Goal: Check status

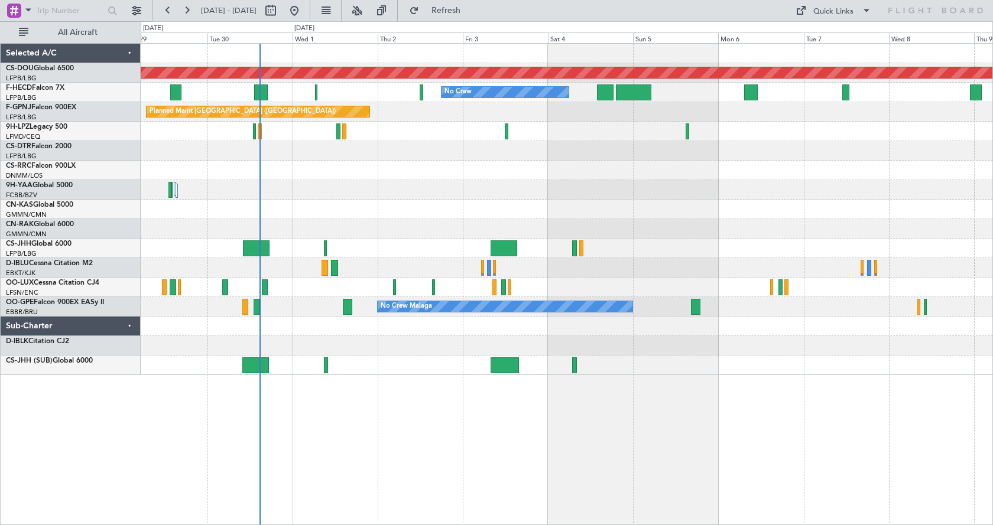
click at [393, 426] on div "Planned Maint London (Biggin Hill) No Crew No Crew No Crew Planned Maint Paris …" at bounding box center [567, 284] width 852 height 482
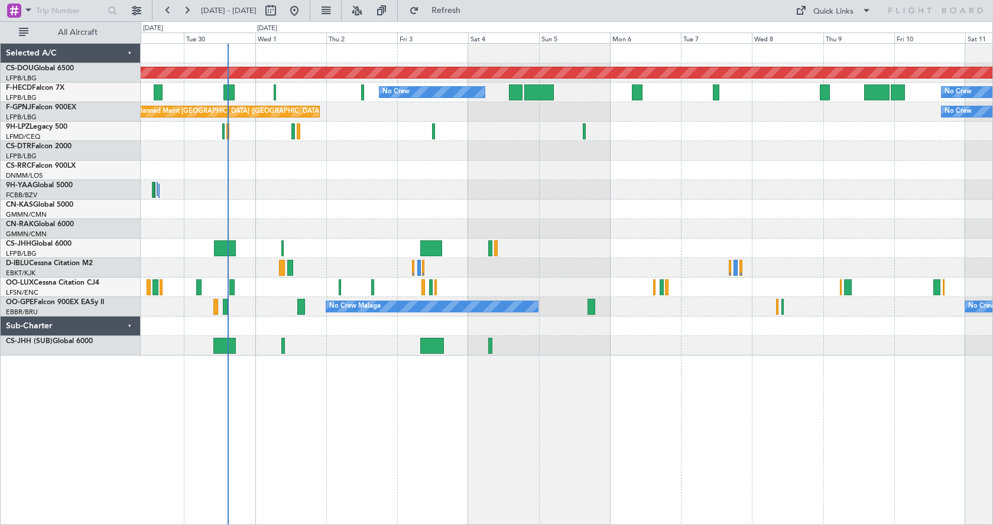
click at [697, 427] on div "Planned Maint London (Biggin Hill) No Crew No Crew Planned Maint Paris (Le Bour…" at bounding box center [567, 284] width 852 height 482
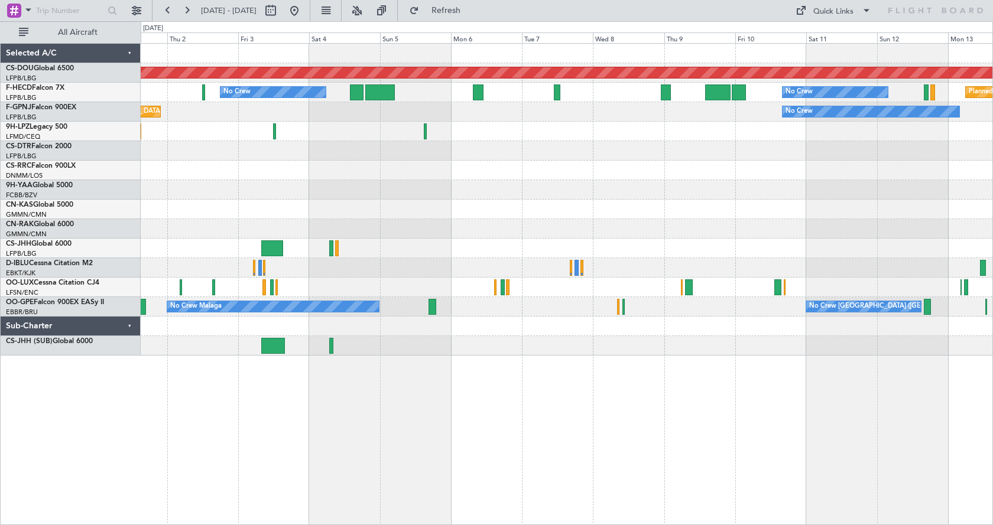
click at [621, 407] on div "Planned Maint London (Biggin Hill) No Crew No Crew Planned Maint Paris (Le Bour…" at bounding box center [567, 284] width 852 height 482
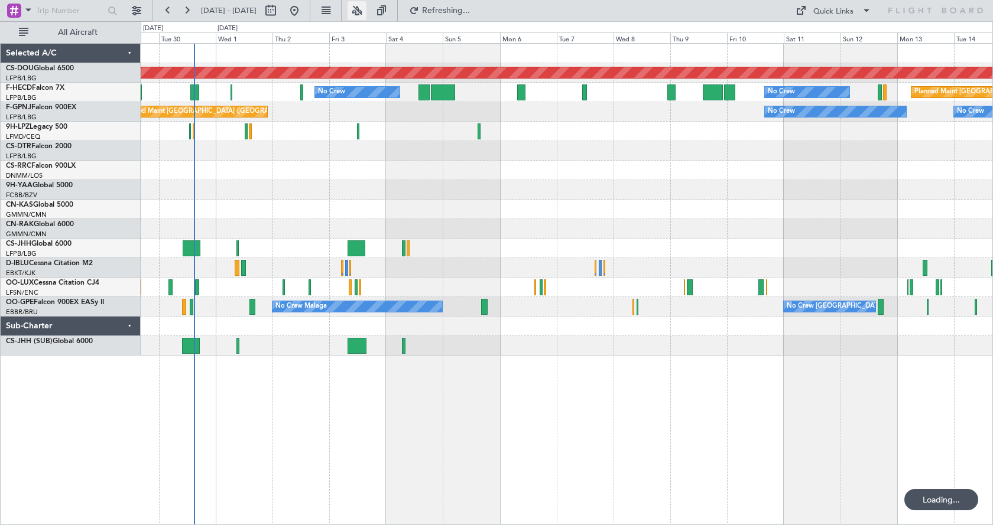
click at [366, 5] on button at bounding box center [356, 10] width 19 height 19
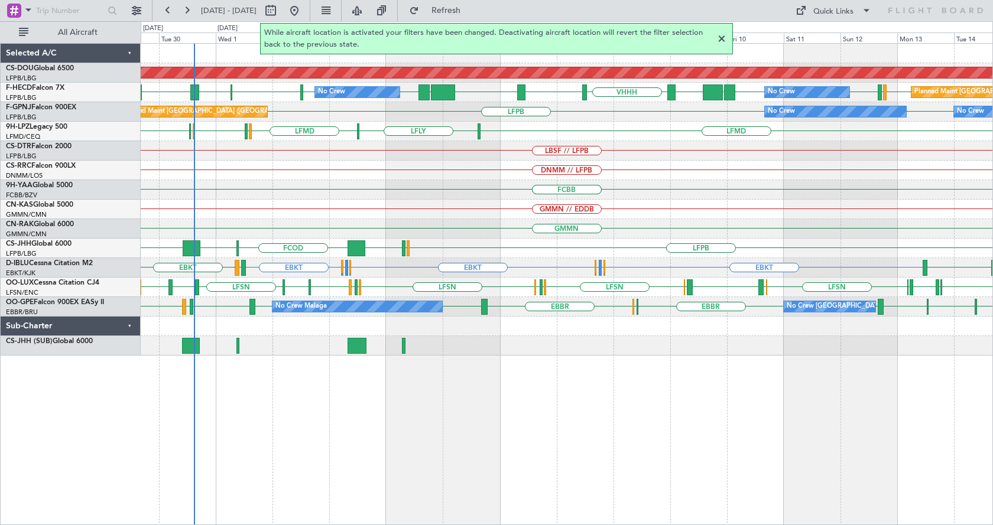
click at [721, 40] on div at bounding box center [721, 39] width 14 height 14
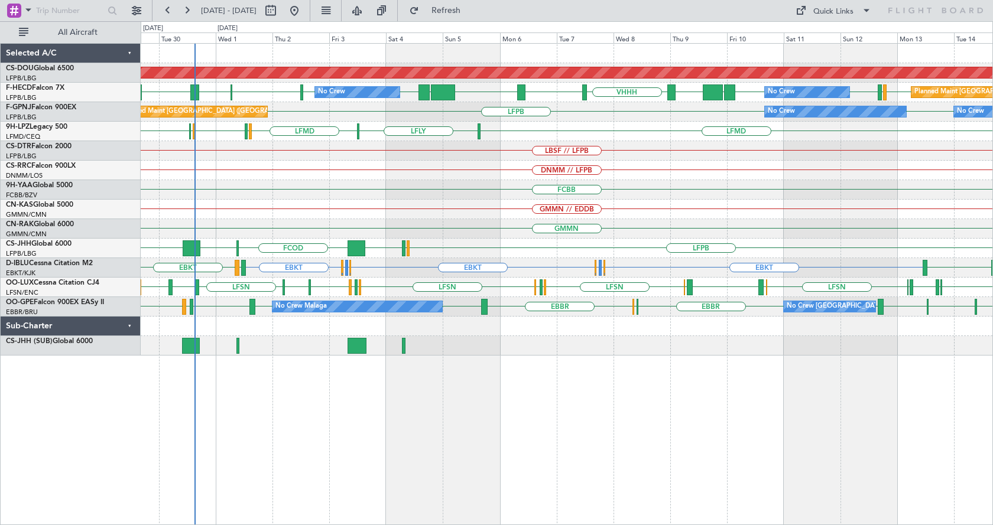
click at [447, 444] on div "Planned Maint London (Biggin Hill) LFPB EGTK EGLC LTBA LFPB LFMN LFPB LFPB UGTB…" at bounding box center [567, 284] width 852 height 482
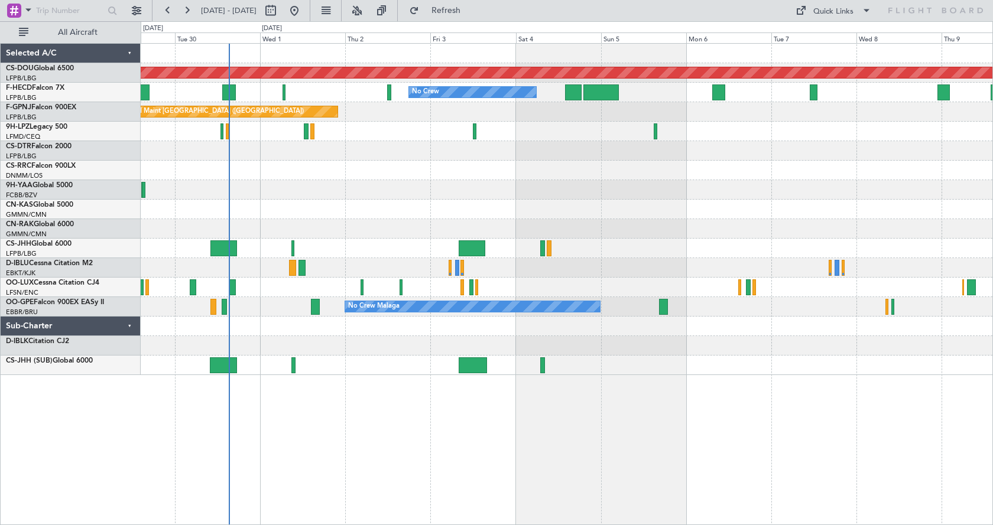
click at [532, 253] on div "Planned Maint London ([GEOGRAPHIC_DATA]) No Crew No Crew No Crew Planned Maint …" at bounding box center [566, 209] width 851 height 331
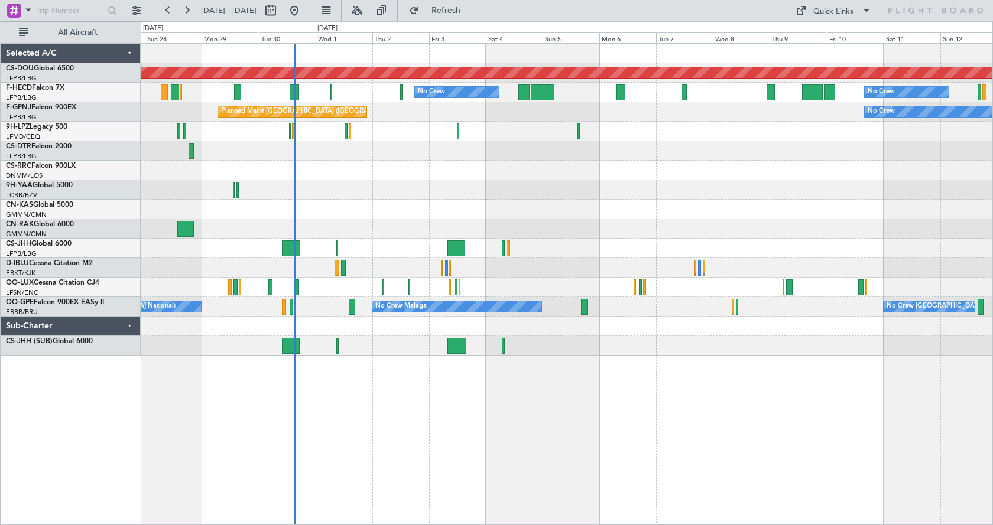
click at [665, 430] on div "Planned Maint London ([GEOGRAPHIC_DATA]) No Crew No Crew No Crew Planned Maint …" at bounding box center [567, 284] width 852 height 482
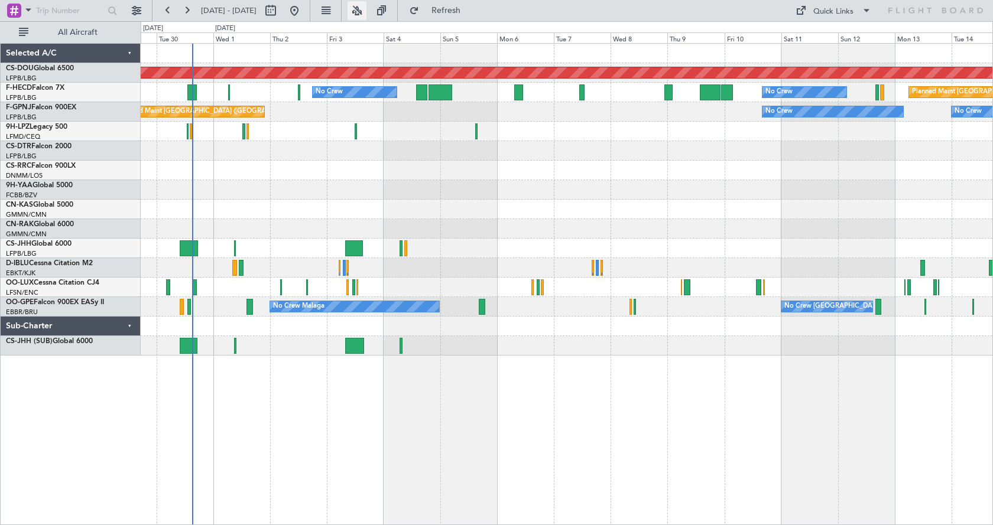
click at [366, 7] on button at bounding box center [356, 10] width 19 height 19
